Goal: Information Seeking & Learning: Learn about a topic

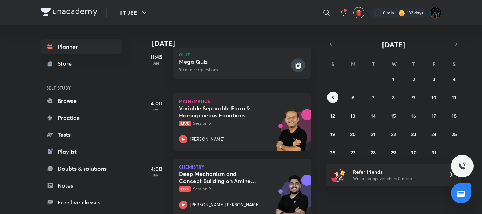
scroll to position [185, 0]
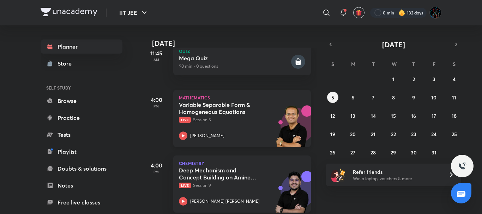
click at [237, 116] on div "Variable Separable Form & Homogeneous Equations Live Session 5" at bounding box center [234, 112] width 111 height 22
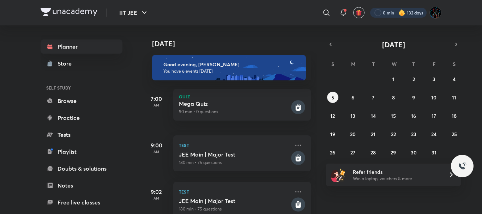
click at [390, 13] on div at bounding box center [398, 13] width 56 height 10
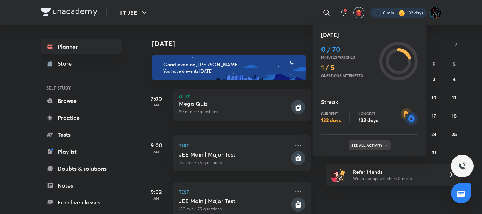
click at [369, 142] on div "See all activity" at bounding box center [370, 145] width 42 height 10
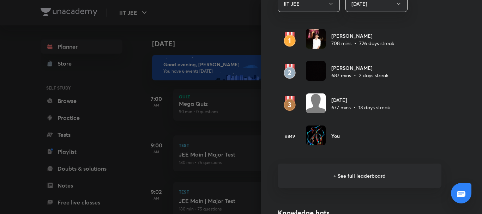
scroll to position [435, 0]
click at [332, 176] on h6 "+ See full leaderboard" at bounding box center [360, 176] width 164 height 24
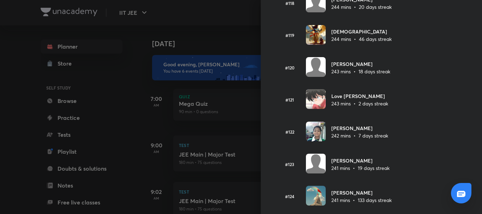
scroll to position [3819, 0]
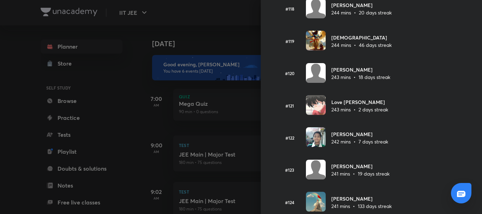
click at [210, 0] on div at bounding box center [241, 0] width 482 height 1
click at [210, 29] on div at bounding box center [241, 107] width 482 height 214
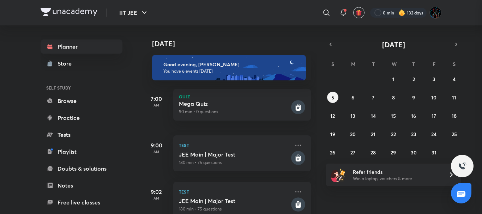
scroll to position [0, 0]
click at [414, 79] on abbr "2" at bounding box center [414, 79] width 2 height 7
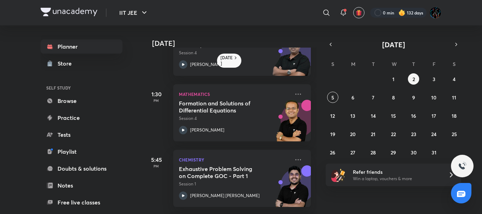
scroll to position [259, 0]
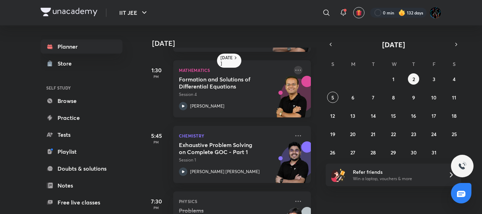
click at [294, 71] on icon at bounding box center [298, 70] width 8 height 8
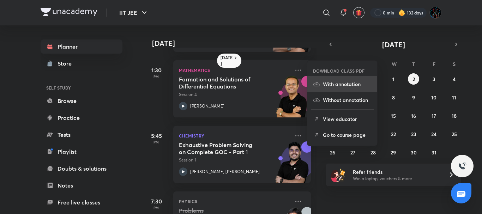
click at [330, 85] on p "With annotation" at bounding box center [347, 83] width 49 height 7
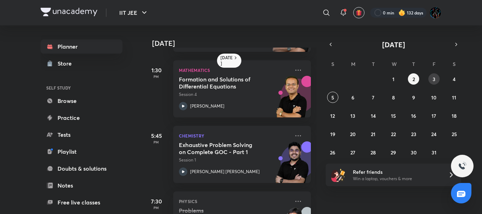
click at [433, 79] on abbr "3" at bounding box center [434, 79] width 3 height 7
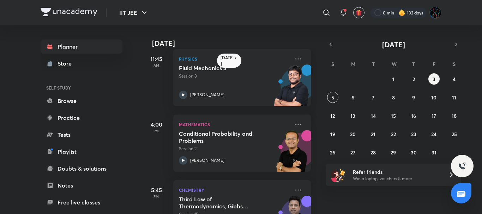
scroll to position [176, 0]
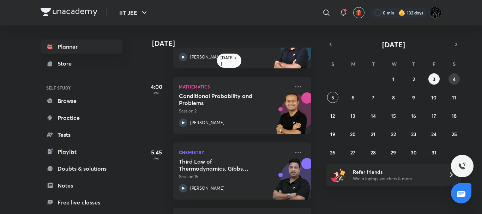
click at [457, 80] on button "4" at bounding box center [454, 78] width 11 height 11
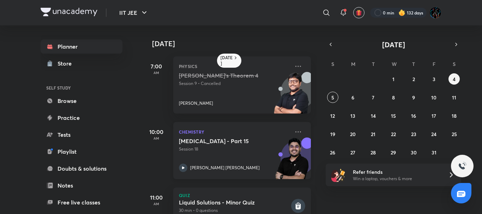
scroll to position [247, 0]
